Goal: Task Accomplishment & Management: Manage account settings

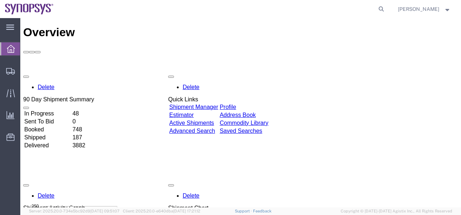
click at [218, 104] on link "Shipment Manager" at bounding box center [193, 107] width 49 height 6
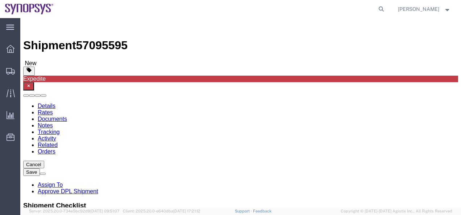
select select "63079"
select select
click div
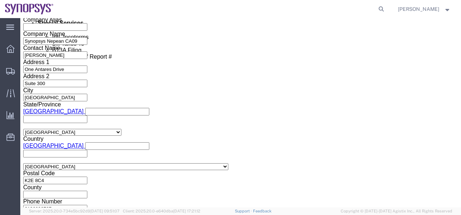
scroll to position [497, 0]
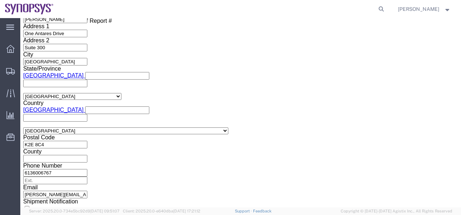
click button "Continue"
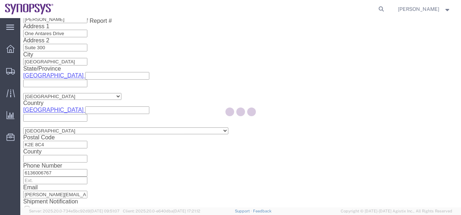
scroll to position [93, 0]
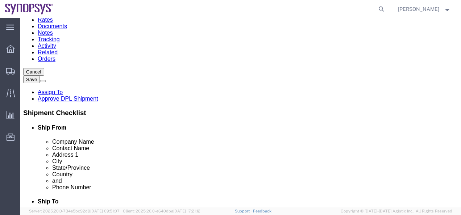
click dd "1950.00 CAD"
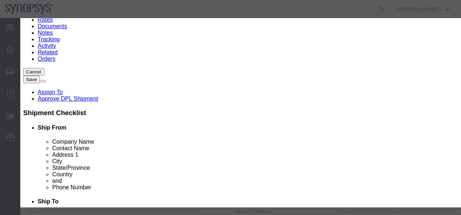
scroll to position [203, 0]
click button "Save & Close"
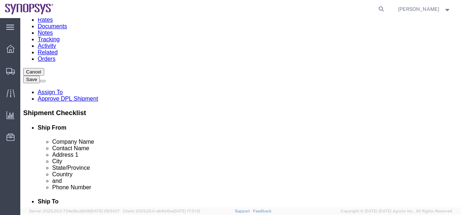
click link "Assign To"
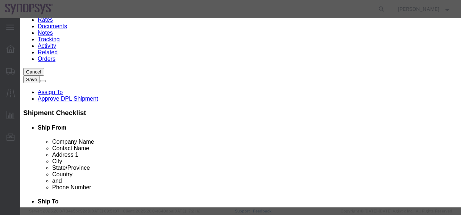
select select "117156"
select select
type input "[PERSON_NAME]"
select select "100122"
click textarea "Message"
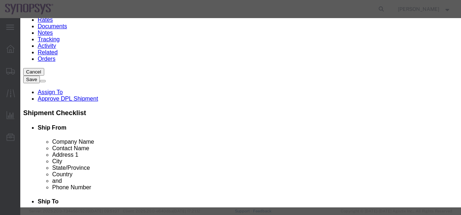
type textarea "Cleared to ship"
drag, startPoint x: 289, startPoint y: 115, endPoint x: 294, endPoint y: 107, distance: 9.4
click div "Assign Cancel"
click button "Assign"
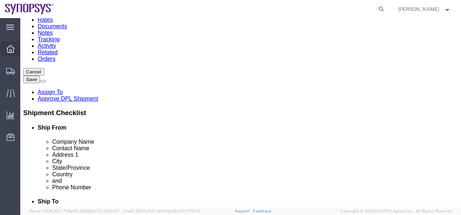
click at [13, 51] on icon at bounding box center [11, 49] width 8 height 8
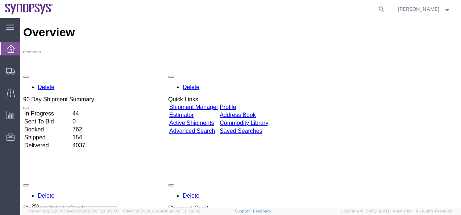
click at [218, 104] on link "Shipment Manager" at bounding box center [193, 107] width 49 height 6
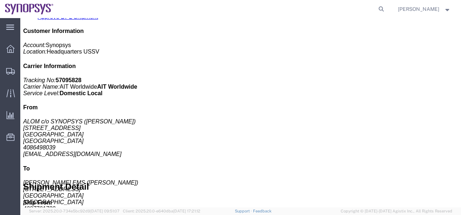
scroll to position [181, 0]
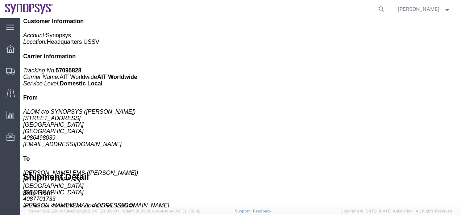
click p "Carton count: 7"
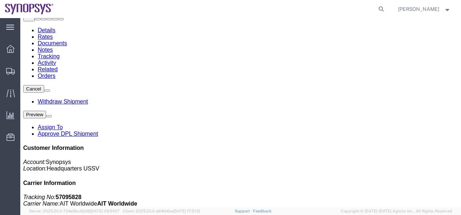
scroll to position [0, 0]
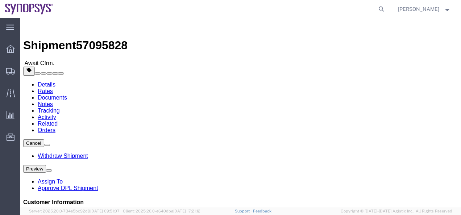
click link "Details"
click at [8, 47] on icon at bounding box center [11, 49] width 8 height 8
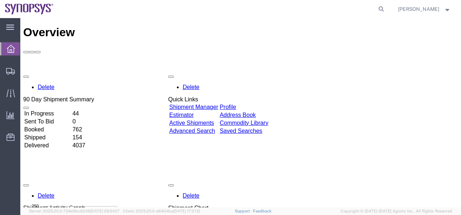
click at [197, 104] on link "Shipment Manager" at bounding box center [193, 107] width 49 height 6
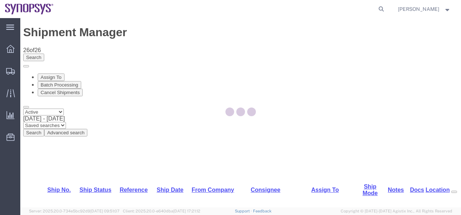
select select "63079"
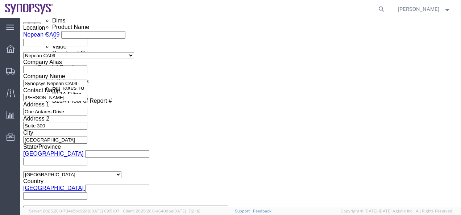
scroll to position [471, 0]
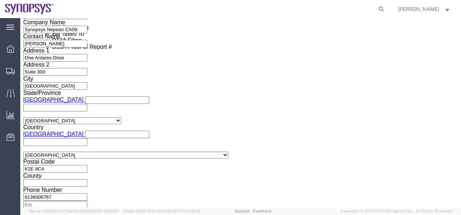
click button "Continue"
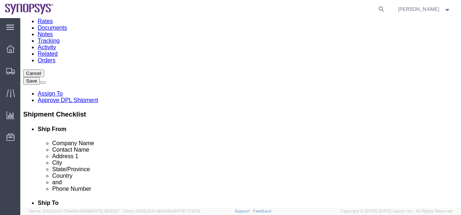
click dd "1950.00 CAD"
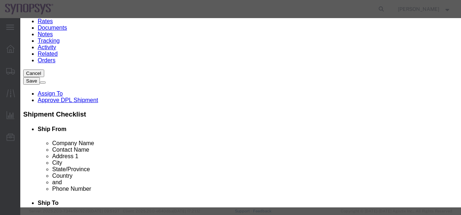
scroll to position [181, 0]
click button "Close"
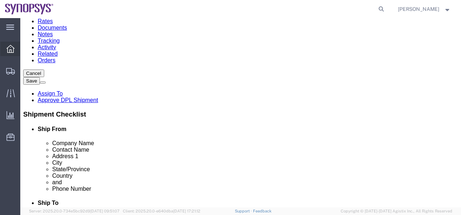
click at [15, 46] on div at bounding box center [10, 49] width 20 height 14
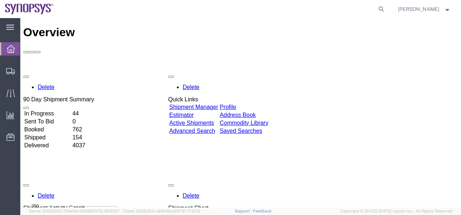
click at [210, 104] on link "Shipment Manager" at bounding box center [193, 107] width 49 height 6
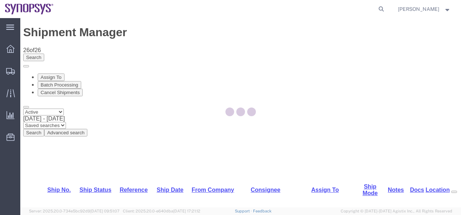
select select "63079"
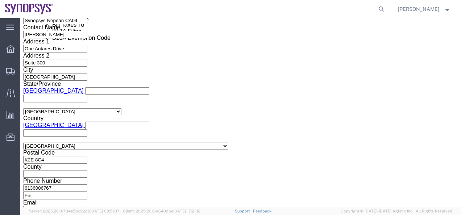
scroll to position [495, 0]
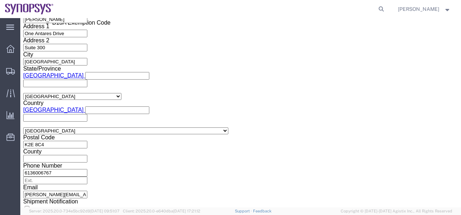
click button "Continue"
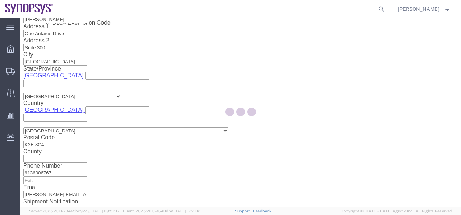
scroll to position [91, 0]
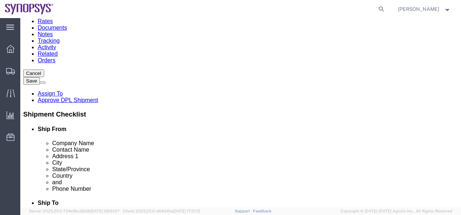
click dd "23.00 Each"
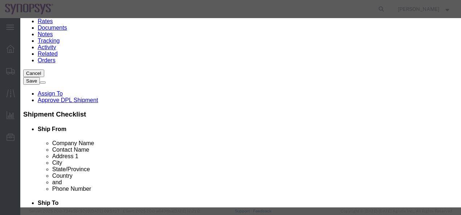
scroll to position [217, 0]
click button "Save & Close"
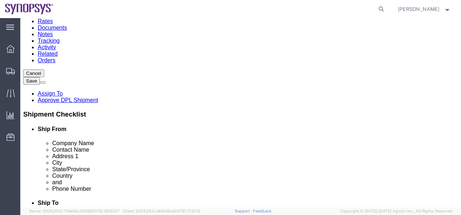
click link "Assign To"
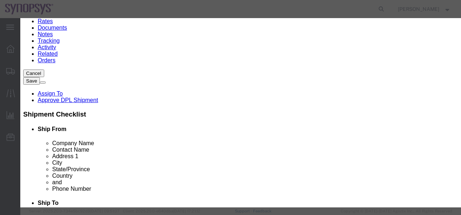
select select "117156"
select select
type input "s"
type input "[PERSON_NAME]"
select select "100122"
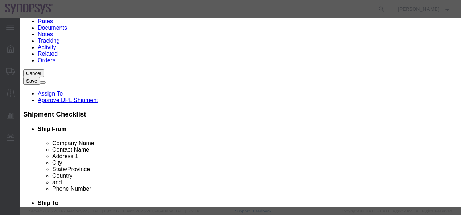
click textarea "Message"
type textarea "Cleared to ship"
click button "Assign"
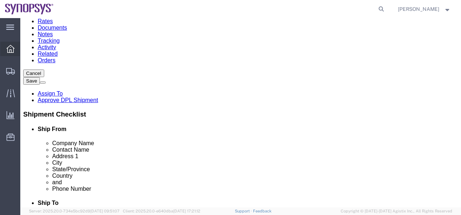
click at [8, 52] on icon at bounding box center [11, 49] width 8 height 8
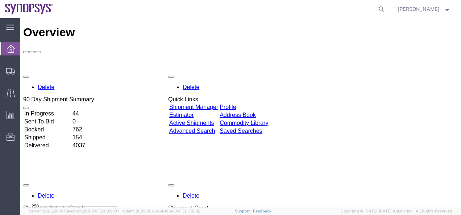
click at [218, 104] on link "Shipment Manager" at bounding box center [193, 107] width 49 height 6
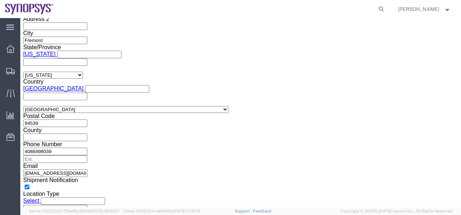
click button "Continue"
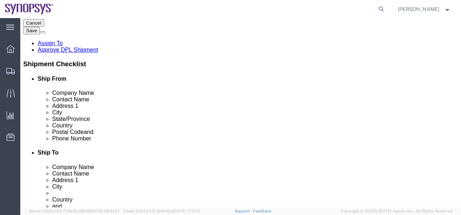
scroll to position [133, 0]
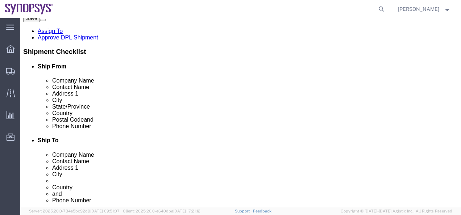
click dd "446.04 USD"
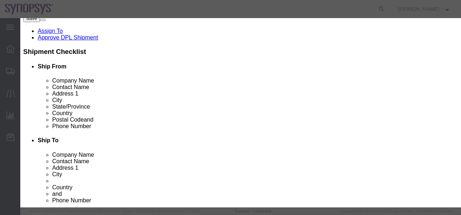
scroll to position [166, 0]
click button "Save & Close"
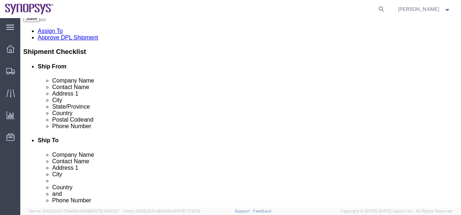
click link "Assign To"
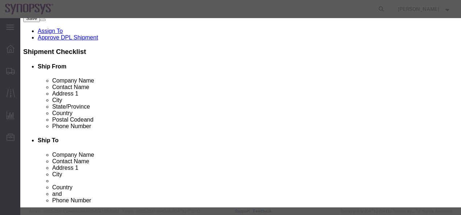
select select "117156"
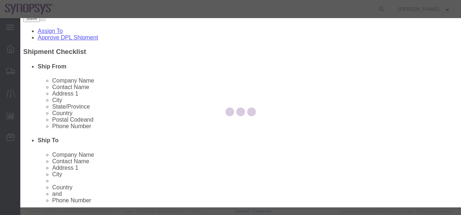
select select
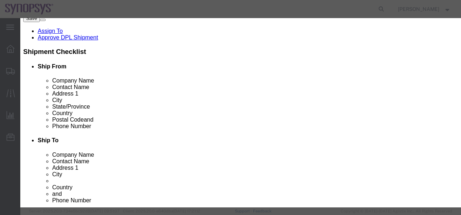
type input "[PERSON_NAME]"
select select "100122"
click textarea "Message"
type textarea "Cleared to ship"
click button "Assign"
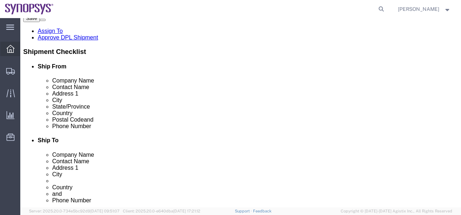
click at [11, 50] on icon at bounding box center [11, 49] width 8 height 8
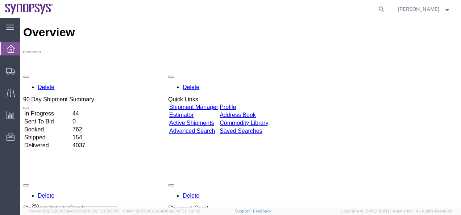
click at [213, 104] on link "Shipment Manager" at bounding box center [193, 107] width 49 height 6
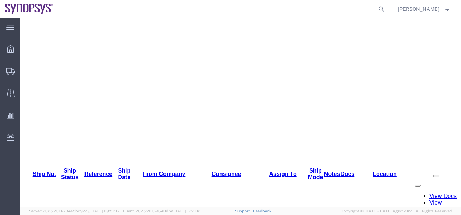
scroll to position [188, 0]
